Goal: Information Seeking & Learning: Learn about a topic

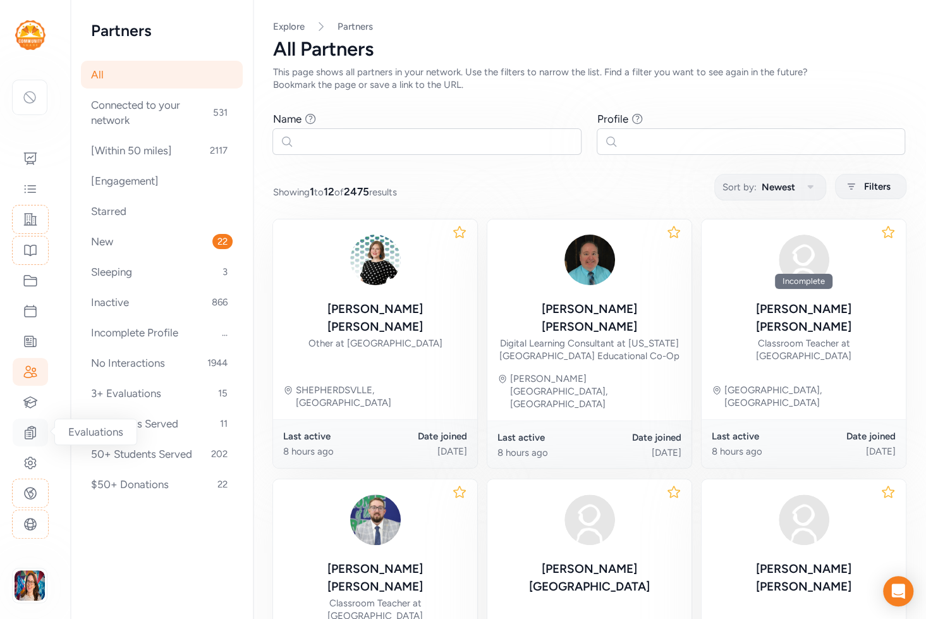
click at [34, 431] on icon at bounding box center [30, 432] width 15 height 15
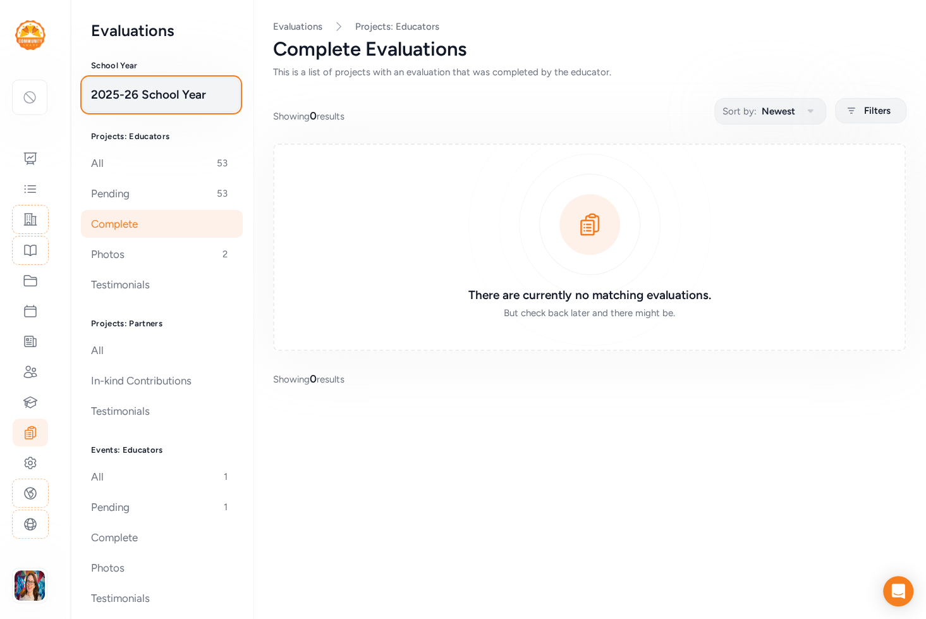
click at [170, 94] on span "2025-26 School Year" at bounding box center [161, 95] width 140 height 18
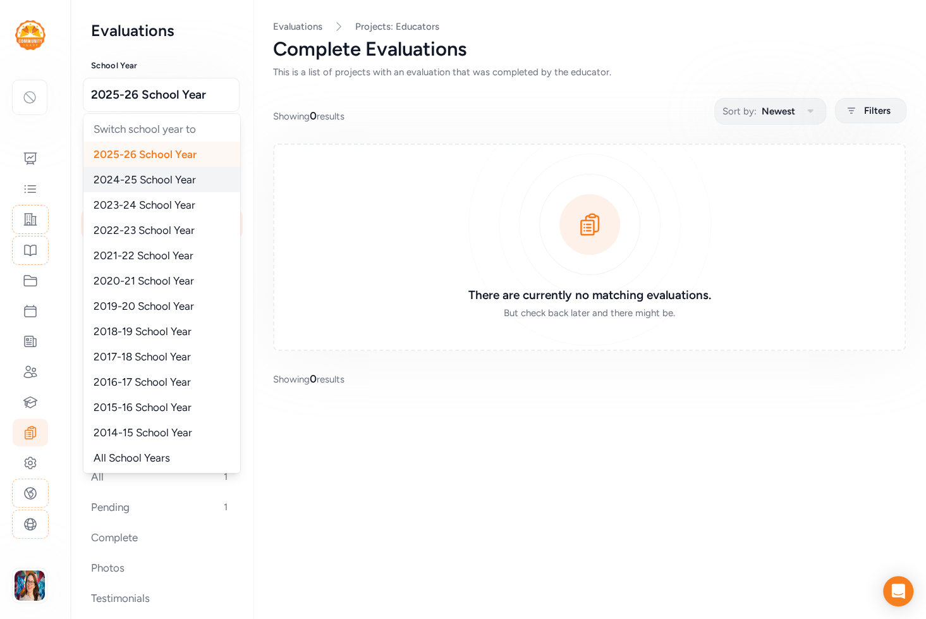
click at [129, 181] on span "2024-25 School Year" at bounding box center [145, 179] width 102 height 13
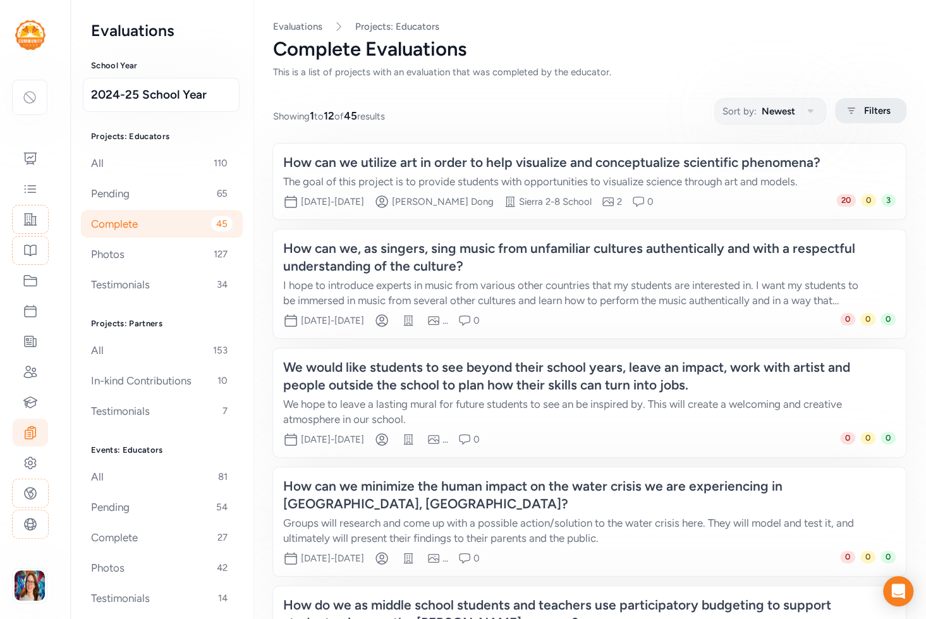
click at [882, 106] on span "Filters" at bounding box center [877, 110] width 27 height 15
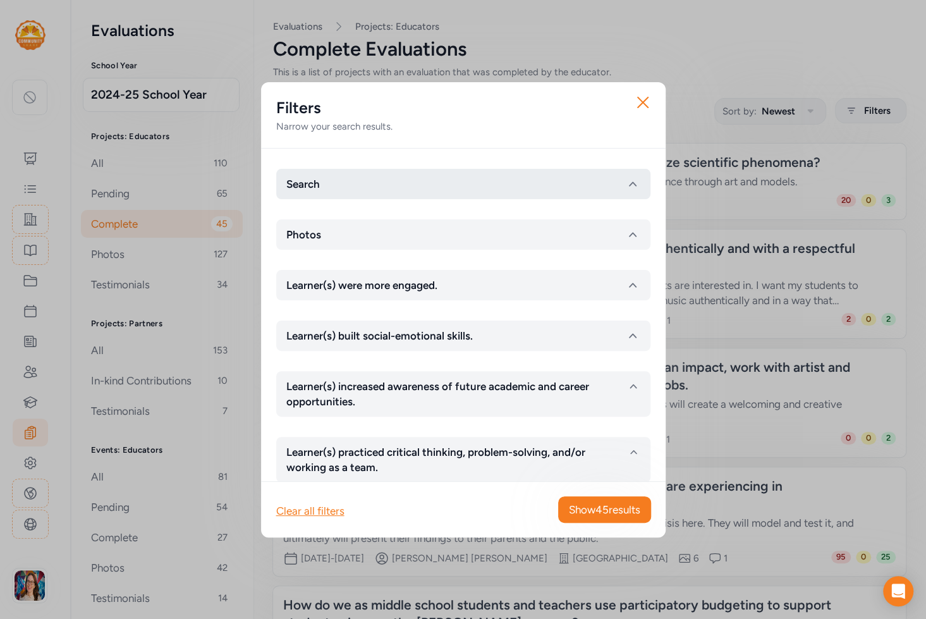
click at [372, 188] on button "Search" at bounding box center [463, 184] width 374 height 30
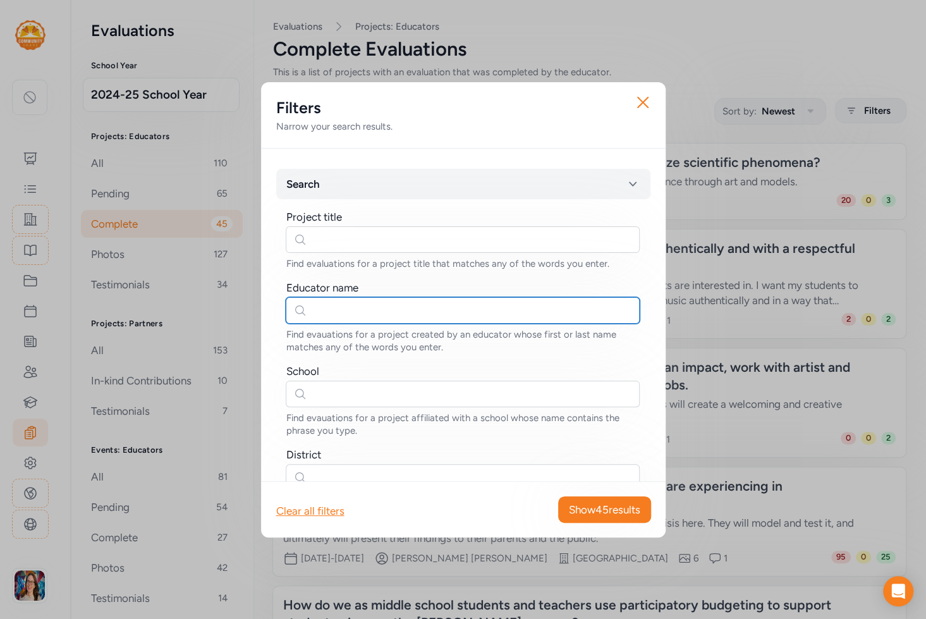
click at [338, 302] on input "text" at bounding box center [463, 310] width 354 height 27
type input "[PERSON_NAME]"
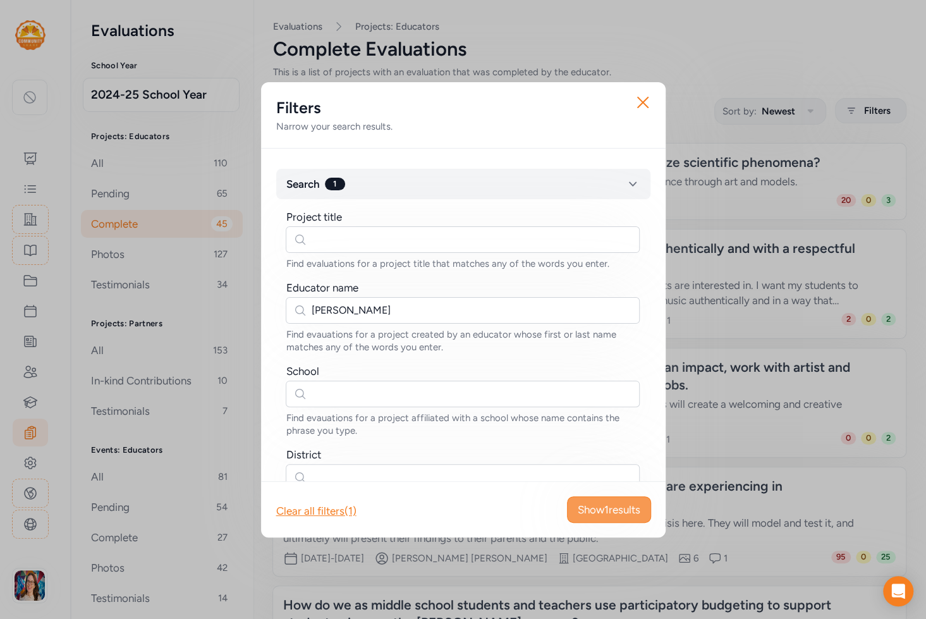
click at [601, 513] on span "Show 1 results" at bounding box center [609, 509] width 63 height 15
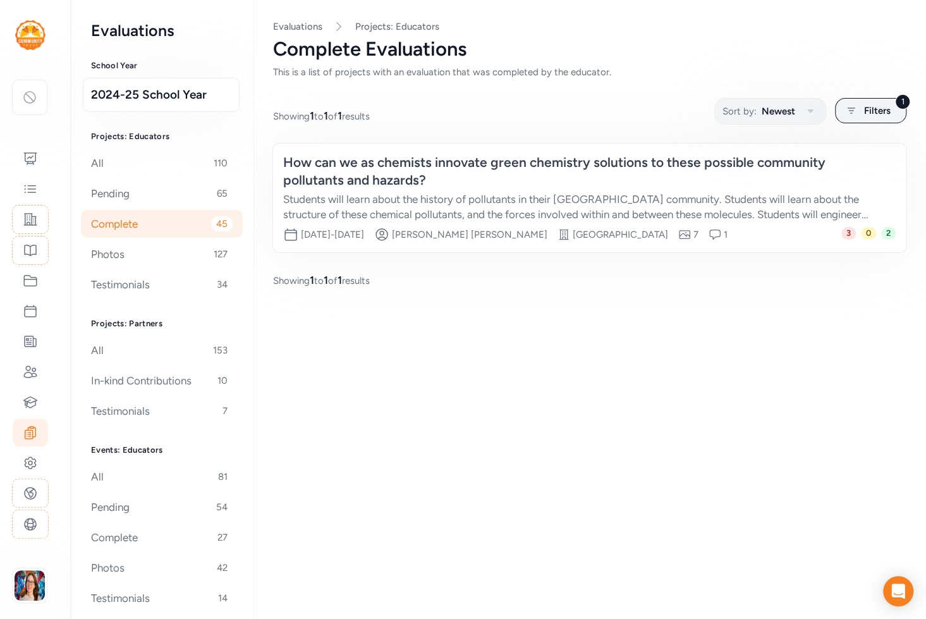
click at [415, 185] on div "How can we as chemists innovate green chemistry solutions to these possible com…" at bounding box center [576, 171] width 587 height 35
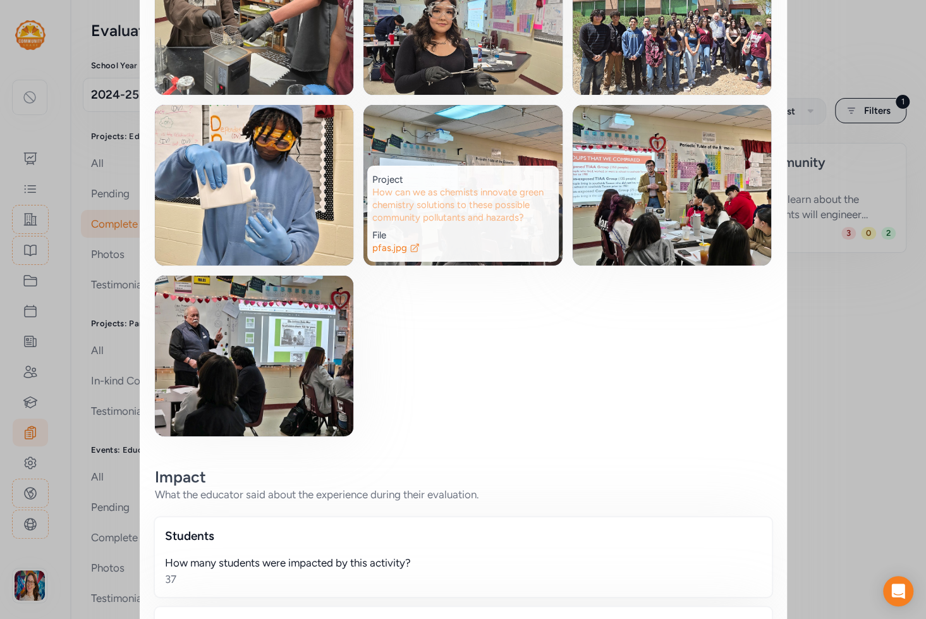
scroll to position [379, 0]
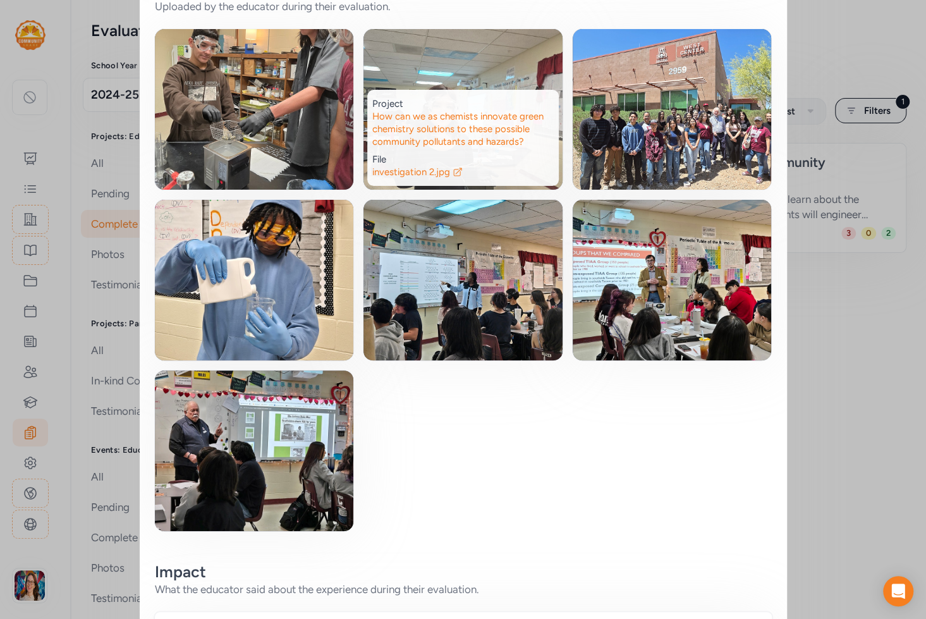
click at [467, 64] on img at bounding box center [462, 109] width 199 height 161
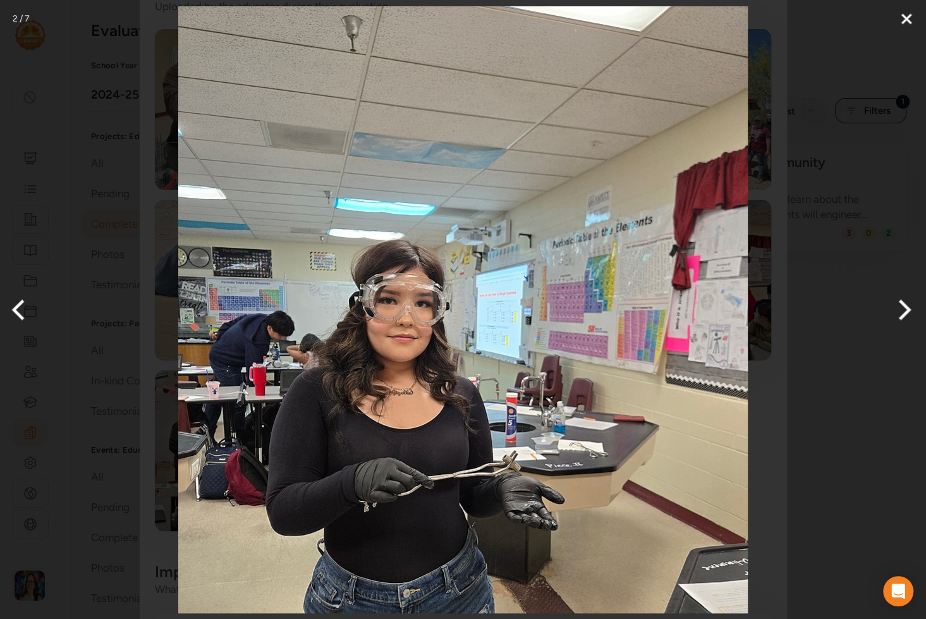
click at [910, 20] on button "Close" at bounding box center [907, 19] width 32 height 38
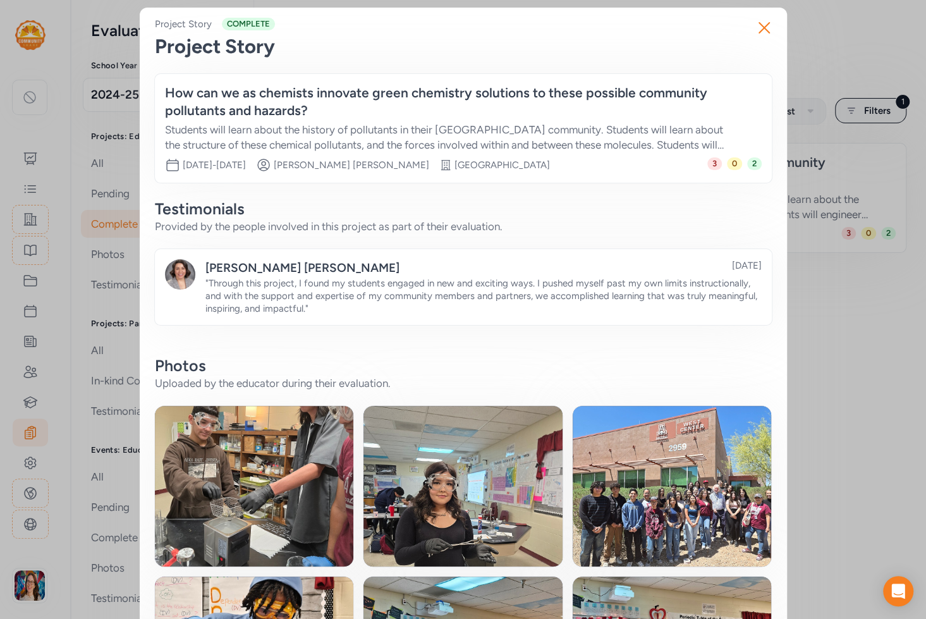
scroll to position [0, 0]
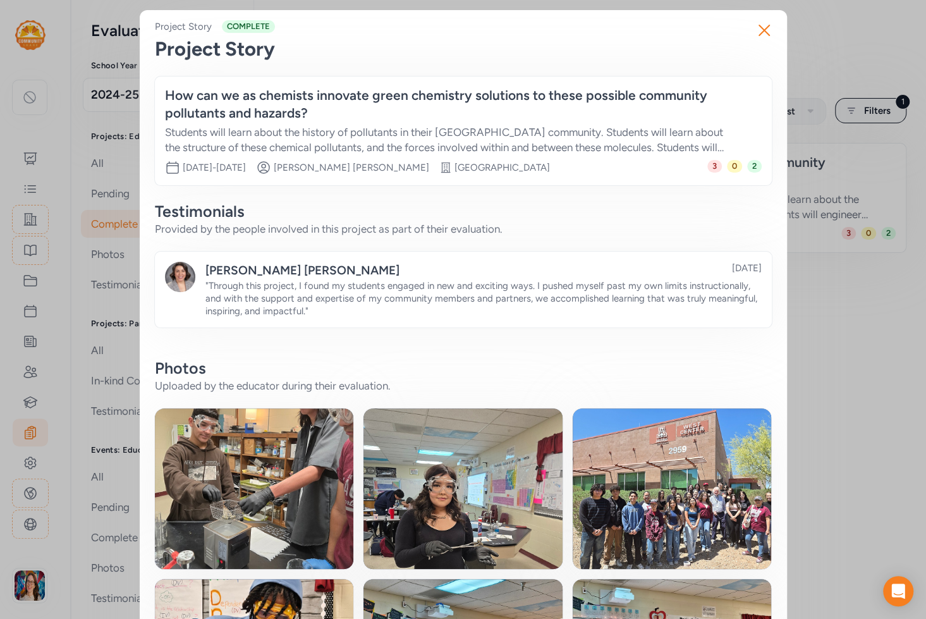
click at [509, 144] on div "Students will learn about the history of pollutants in their [GEOGRAPHIC_DATA] …" at bounding box center [450, 140] width 571 height 30
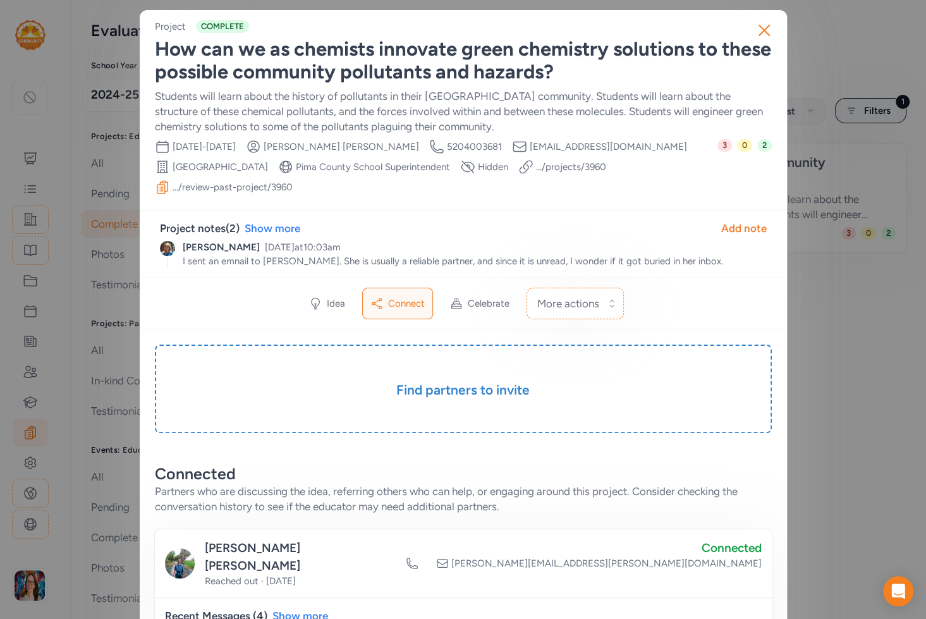
click at [247, 190] on link ".../review-past-project/ 3960" at bounding box center [233, 187] width 120 height 13
click at [578, 164] on link ".../projects/ 3960" at bounding box center [571, 167] width 70 height 13
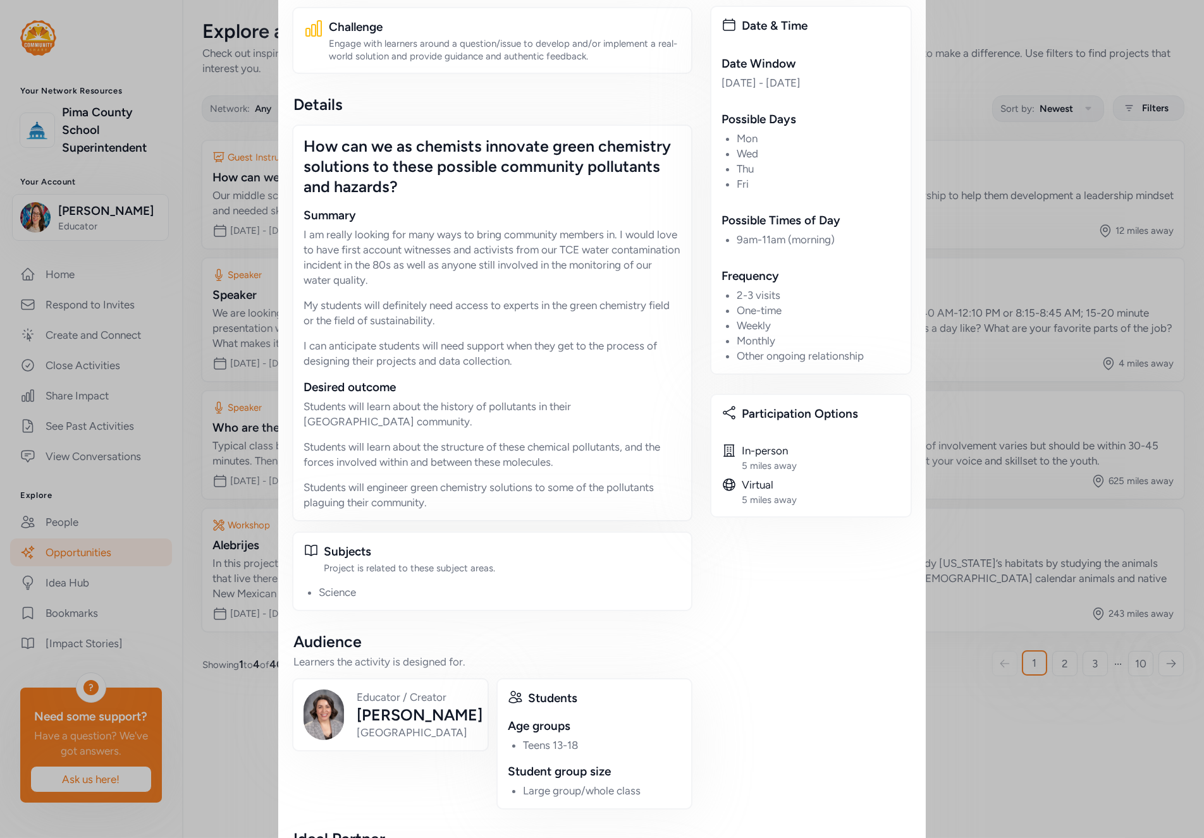
scroll to position [185, 0]
